Goal: Find specific page/section: Find specific page/section

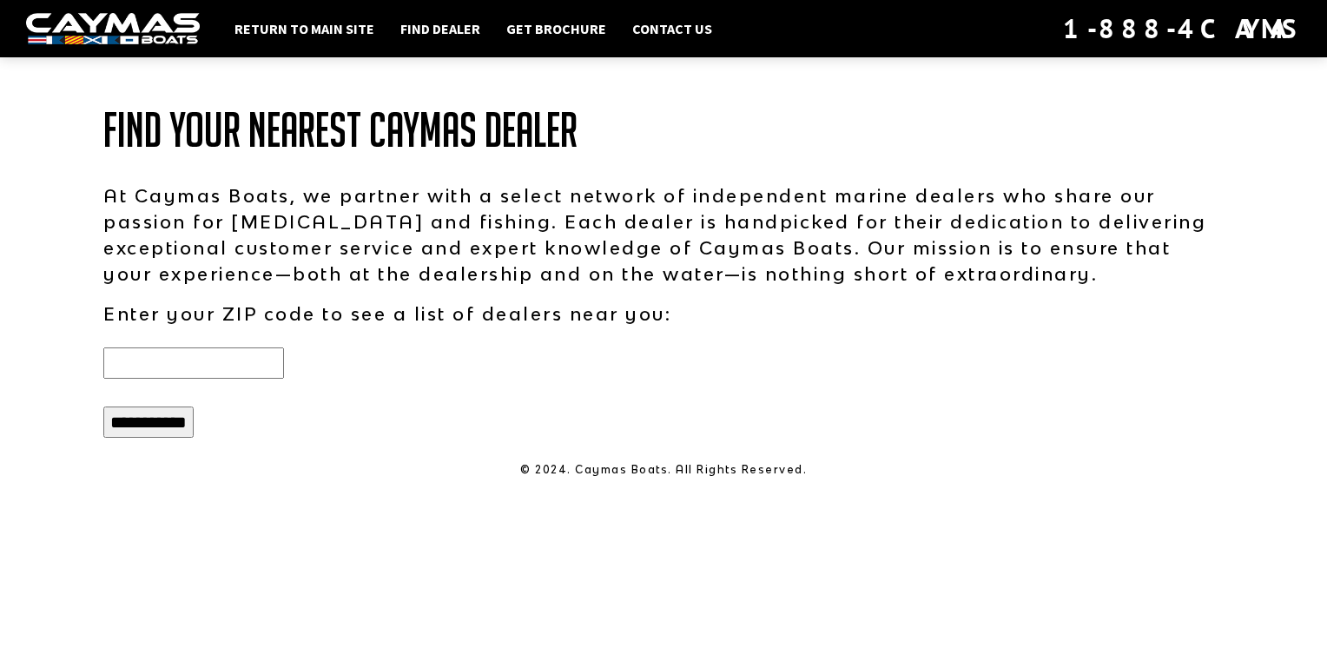
click at [264, 357] on input "text" at bounding box center [193, 362] width 181 height 31
type input "*****"
click at [194, 423] on input "**********" at bounding box center [148, 421] width 90 height 31
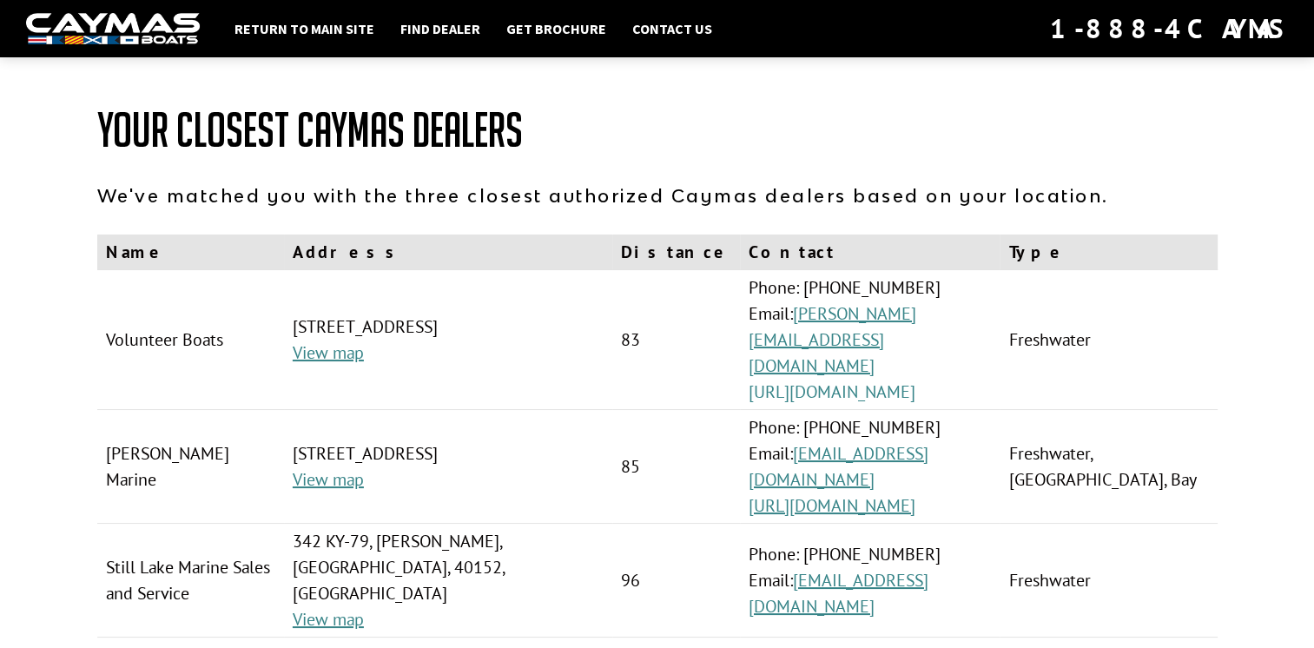
click at [881, 380] on link "[URL][DOMAIN_NAME]" at bounding box center [832, 391] width 167 height 23
